Goal: Task Accomplishment & Management: Manage account settings

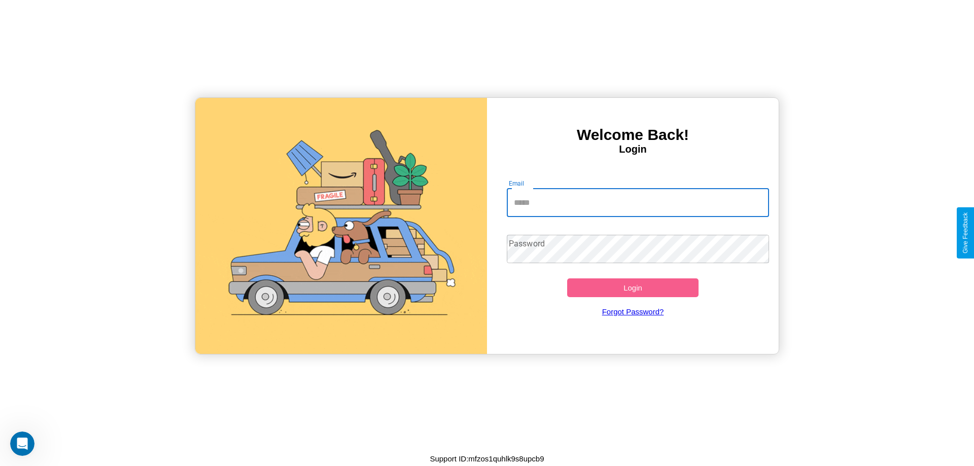
click at [638, 202] on input "Email" at bounding box center [638, 203] width 263 height 28
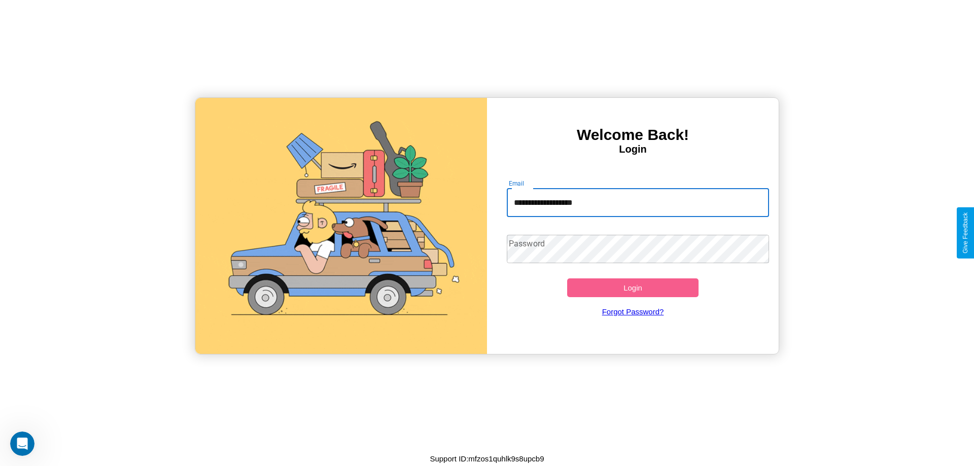
type input "**********"
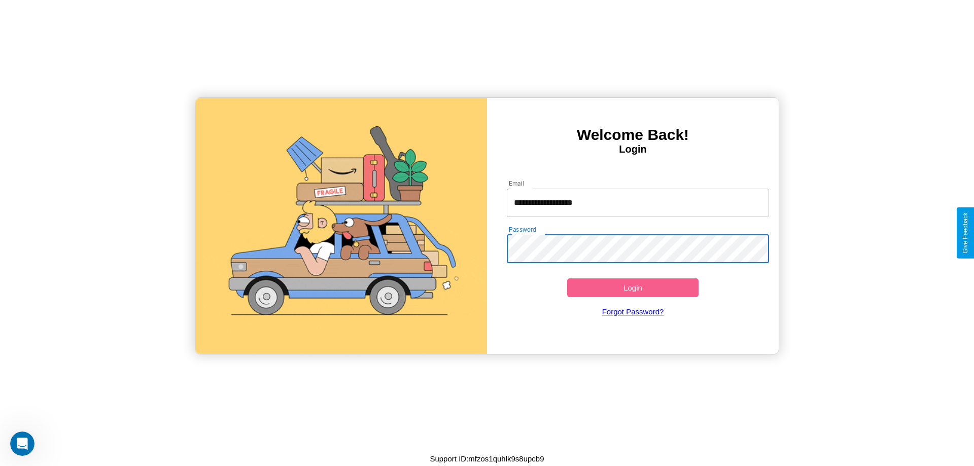
click at [633, 288] on button "Login" at bounding box center [632, 288] width 131 height 19
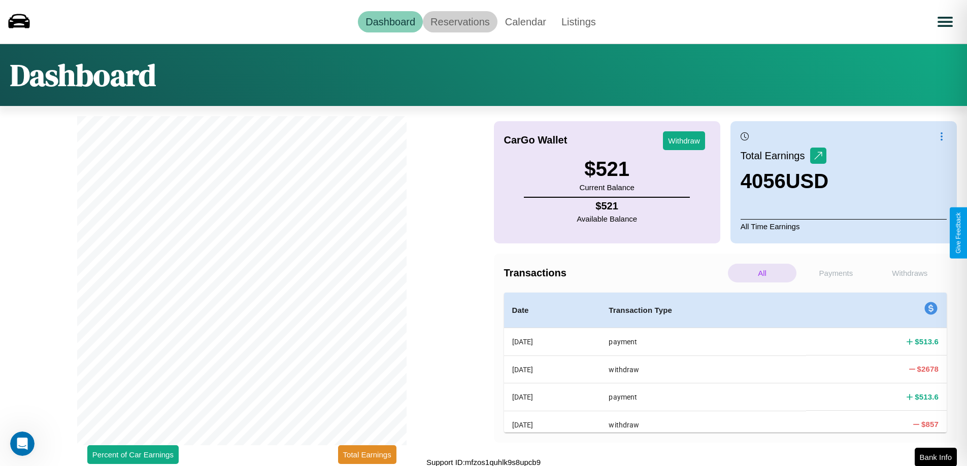
click at [460, 21] on link "Reservations" at bounding box center [460, 21] width 75 height 21
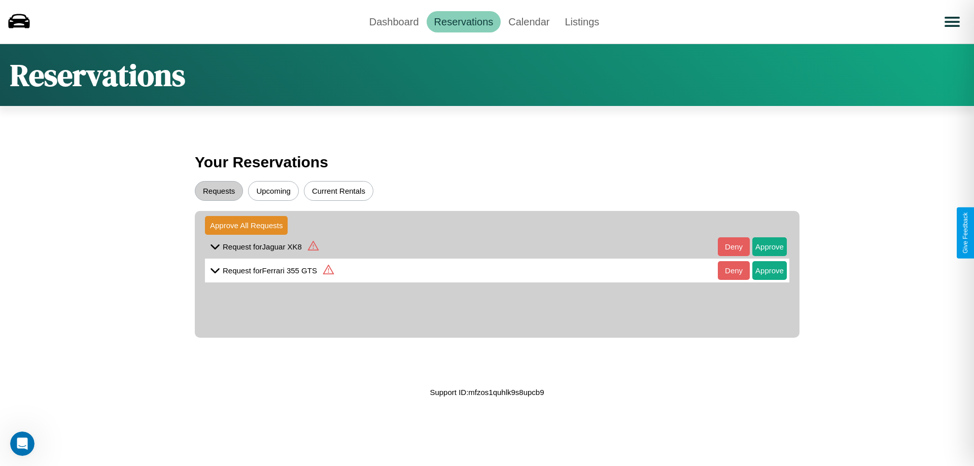
click at [313, 247] on icon at bounding box center [313, 246] width 11 height 10
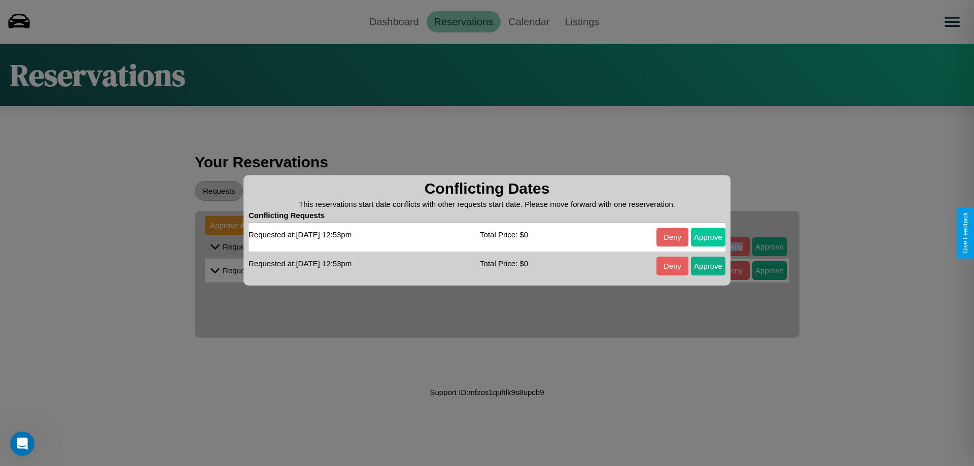
click at [708, 237] on button "Approve" at bounding box center [708, 237] width 35 height 19
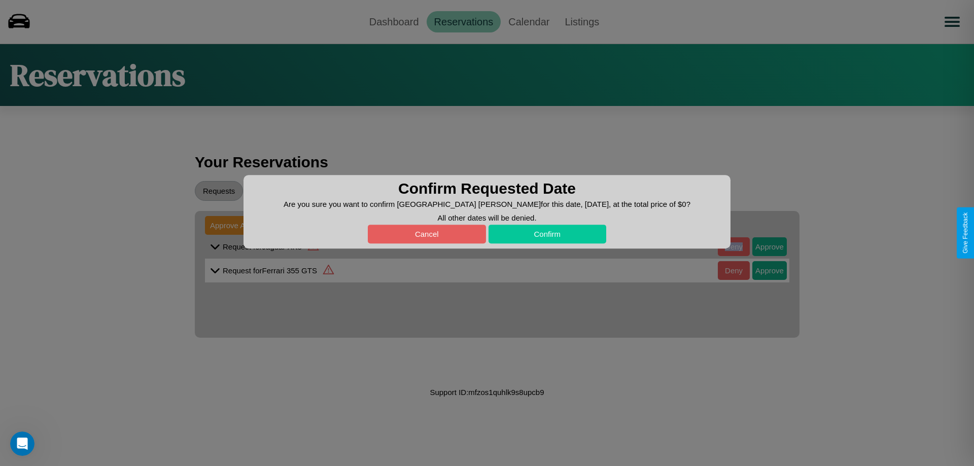
click at [547, 234] on button "Confirm" at bounding box center [548, 234] width 118 height 19
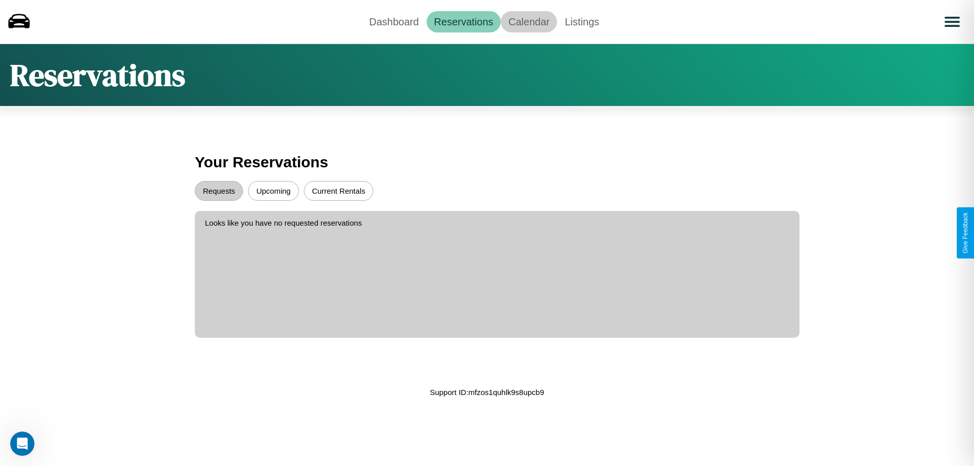
click at [529, 21] on link "Calendar" at bounding box center [529, 21] width 56 height 21
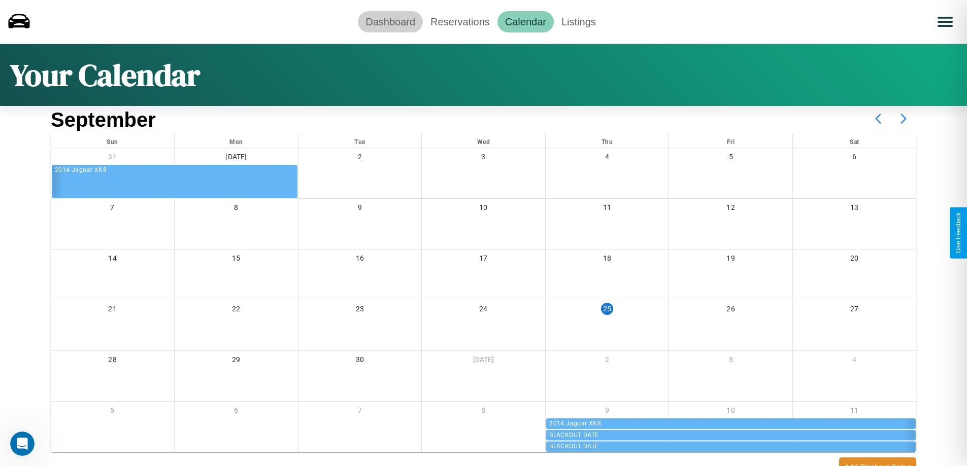
click at [390, 21] on link "Dashboard" at bounding box center [390, 21] width 65 height 21
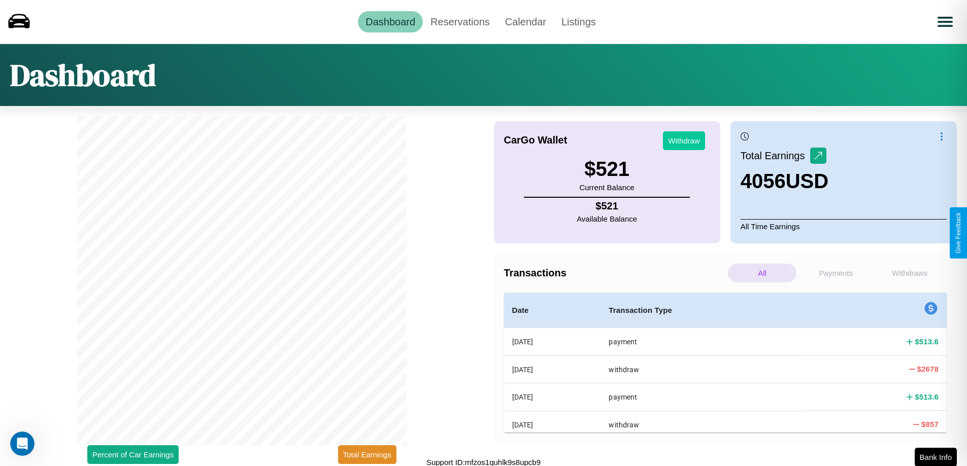
click at [684, 141] on button "Withdraw" at bounding box center [684, 140] width 42 height 19
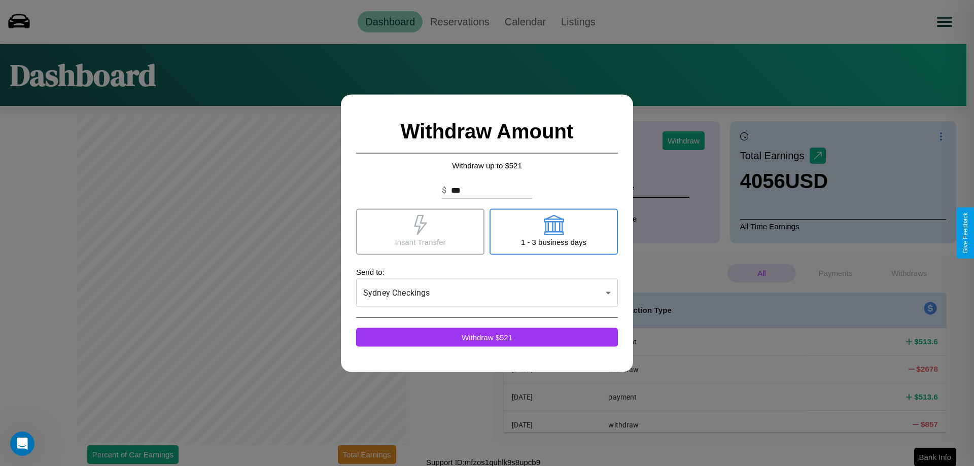
click at [420, 231] on icon at bounding box center [420, 225] width 13 height 20
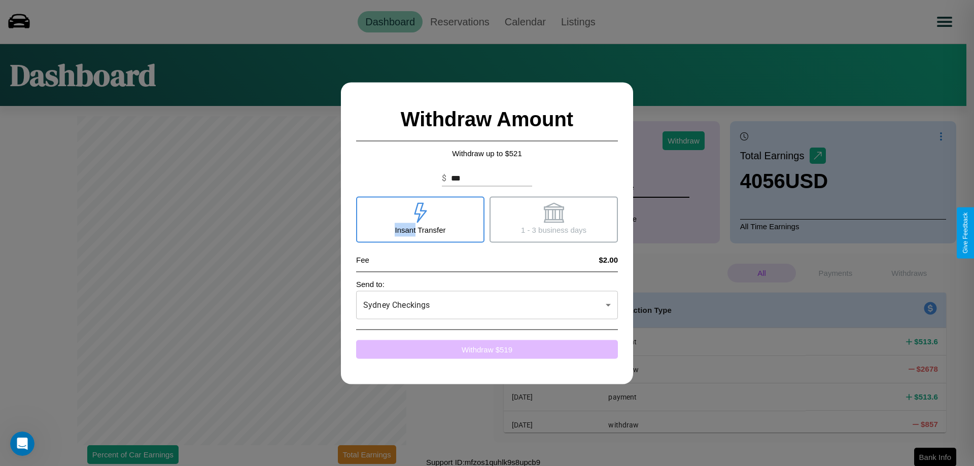
click at [487, 349] on button "Withdraw $ 519" at bounding box center [487, 349] width 262 height 19
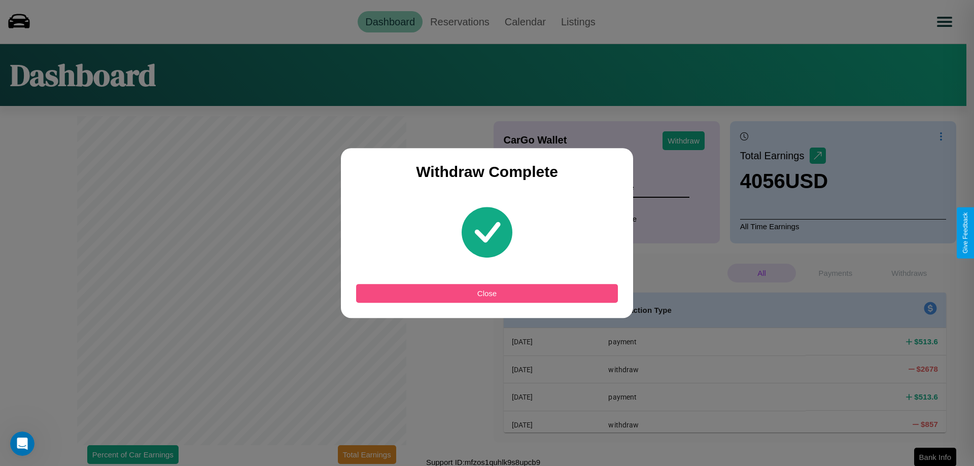
click at [487, 293] on button "Close" at bounding box center [487, 293] width 262 height 19
